Goal: Find specific page/section: Find specific page/section

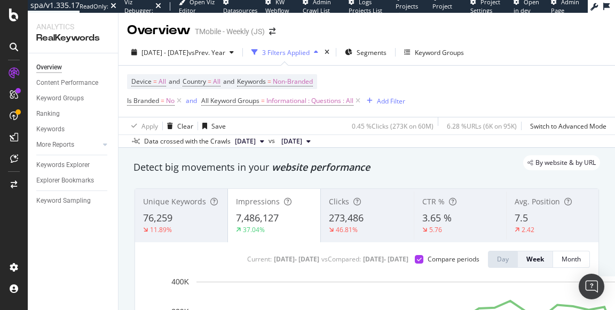
scroll to position [9, 0]
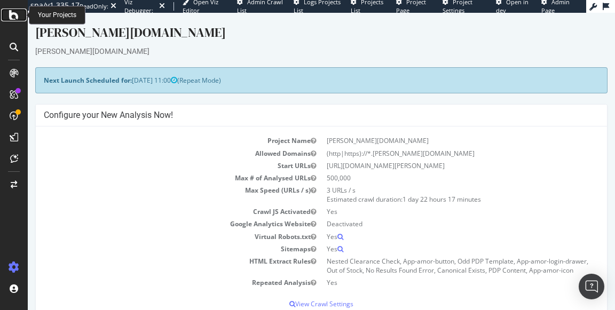
click at [12, 14] on icon at bounding box center [14, 15] width 10 height 13
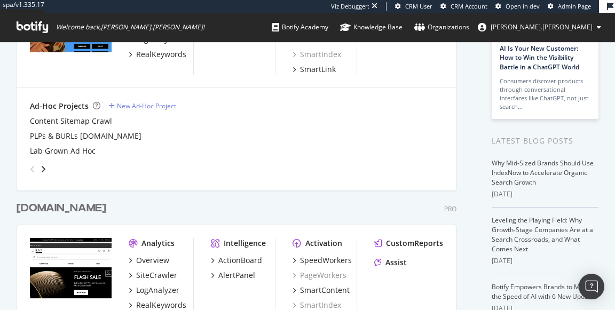
scroll to position [207, 0]
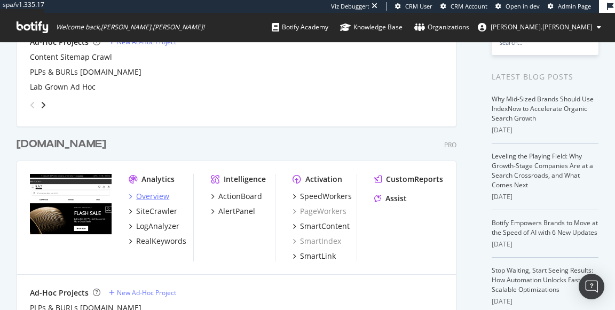
click at [163, 195] on div "Overview" at bounding box center [152, 196] width 33 height 11
